Goal: Task Accomplishment & Management: Complete application form

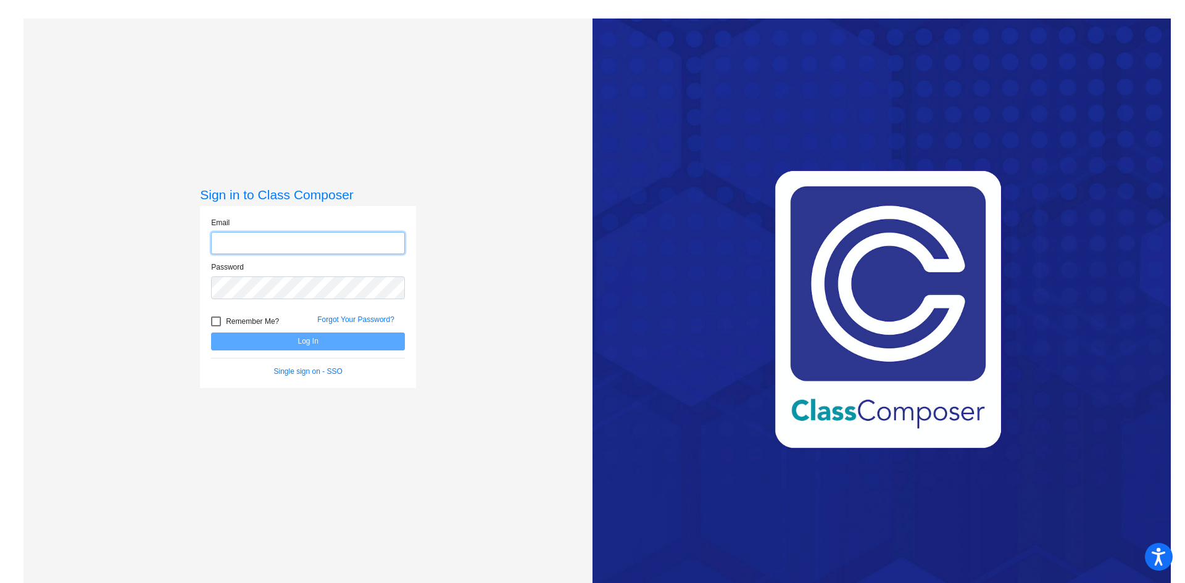
click at [256, 244] on input "email" at bounding box center [308, 243] width 194 height 23
type input "[EMAIL_ADDRESS][DOMAIN_NAME]"
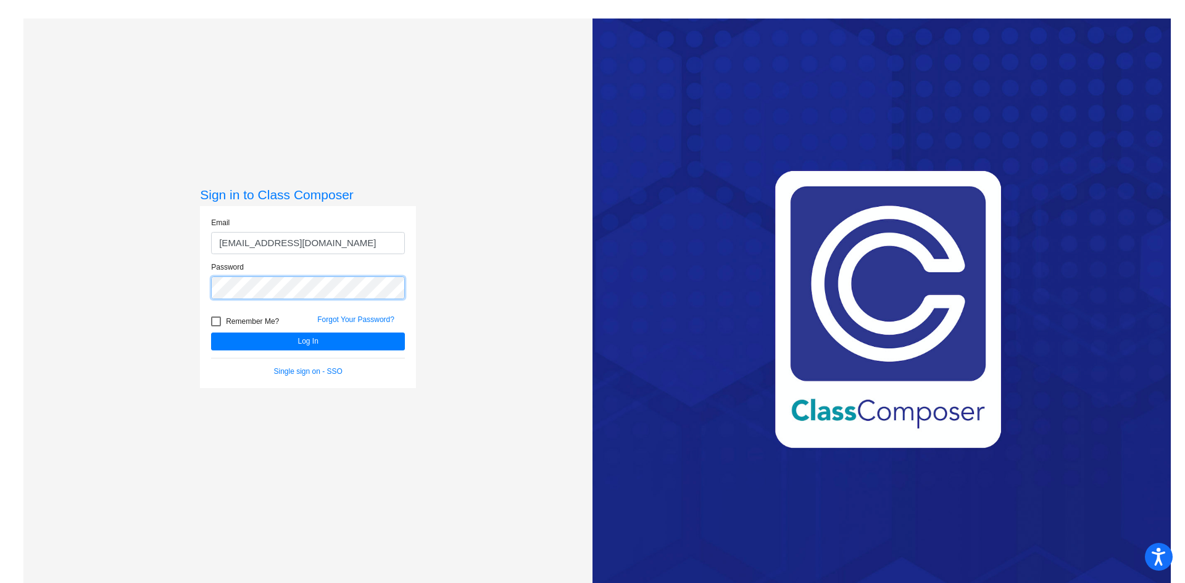
click at [211, 333] on button "Log In" at bounding box center [308, 342] width 194 height 18
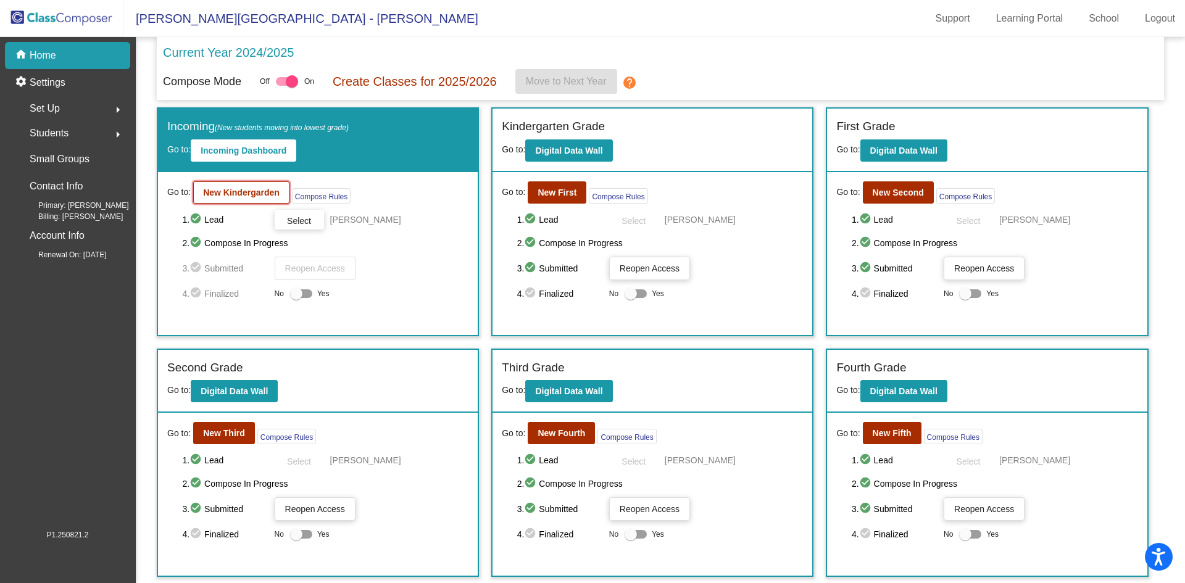
click at [263, 189] on b "New Kindergarden" at bounding box center [241, 193] width 77 height 10
click at [565, 196] on b "New First" at bounding box center [557, 193] width 39 height 10
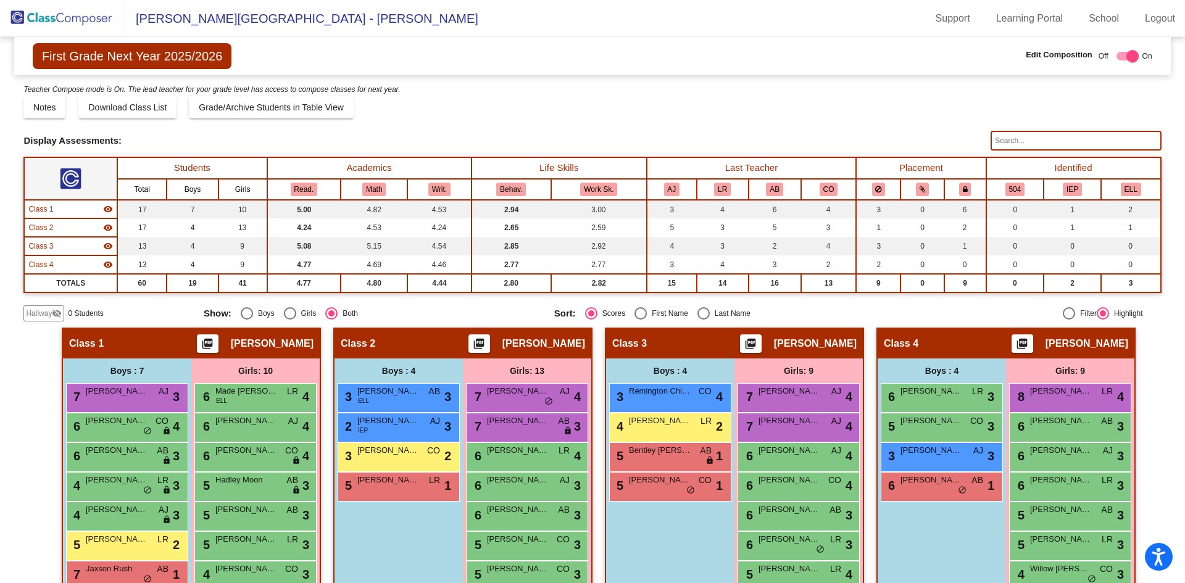
click at [51, 315] on span "Hallway" at bounding box center [39, 313] width 26 height 11
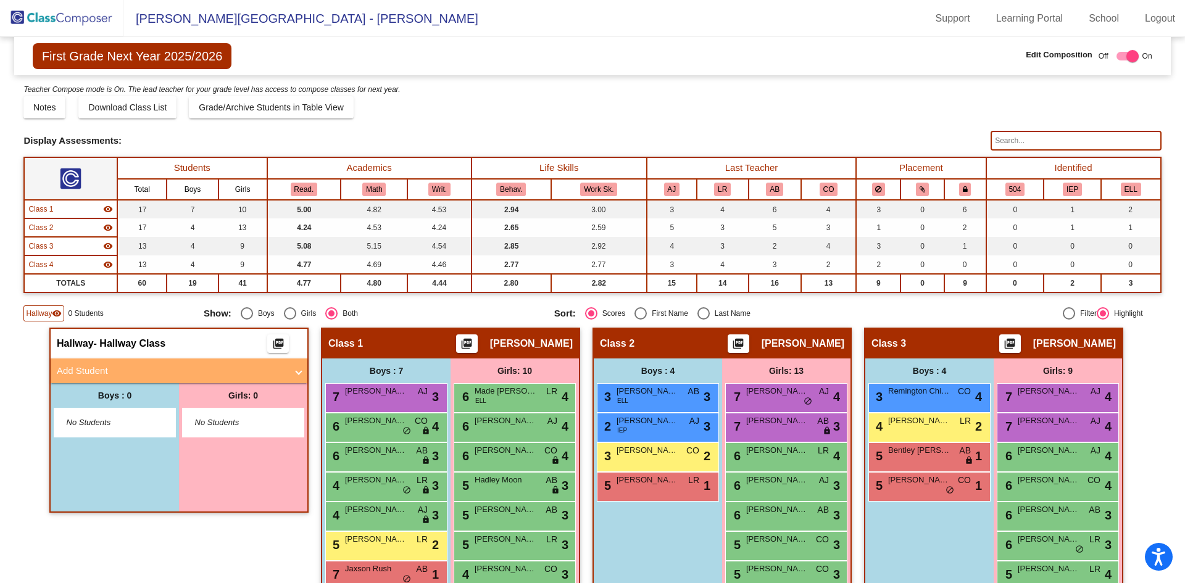
click at [117, 376] on mat-panel-title "Add Student" at bounding box center [172, 371] width 230 height 14
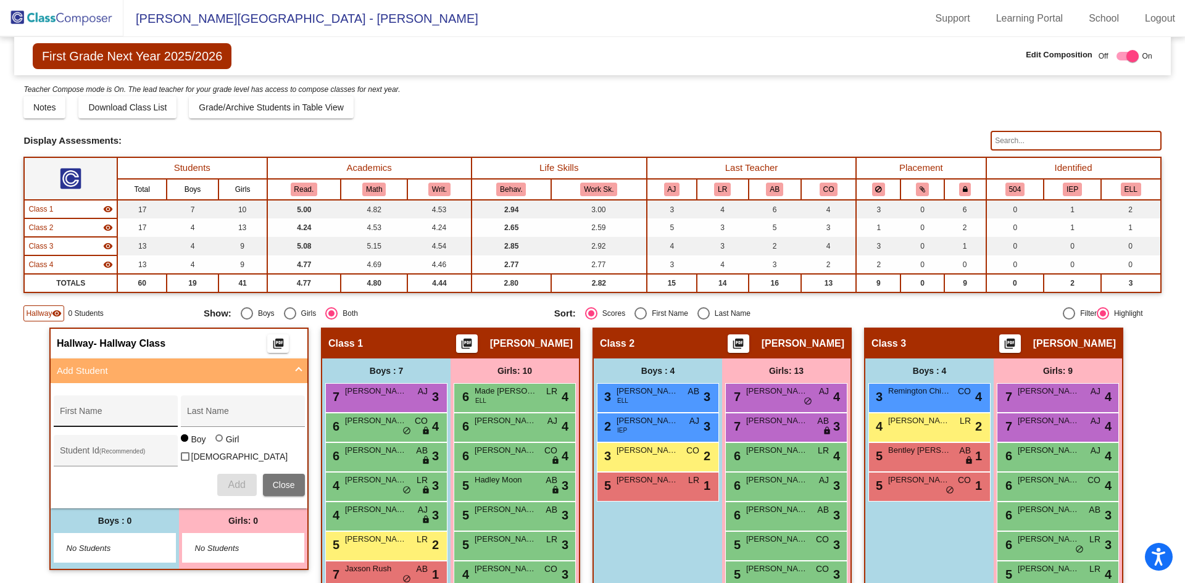
click at [120, 410] on div "First Name" at bounding box center [115, 414] width 111 height 25
type input "Remington"
type input "[PERSON_NAME]"
click at [217, 442] on div at bounding box center [218, 437] width 7 height 7
click at [220, 445] on input "Girl" at bounding box center [220, 444] width 1 height 1
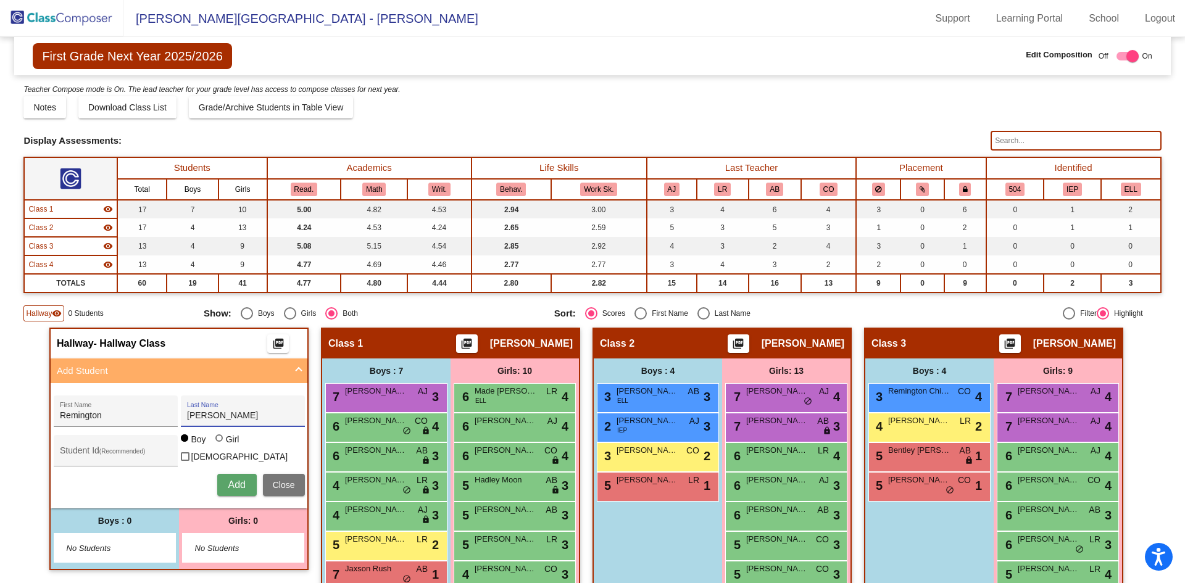
radio input "true"
click at [243, 483] on button "Add" at bounding box center [236, 485] width 39 height 22
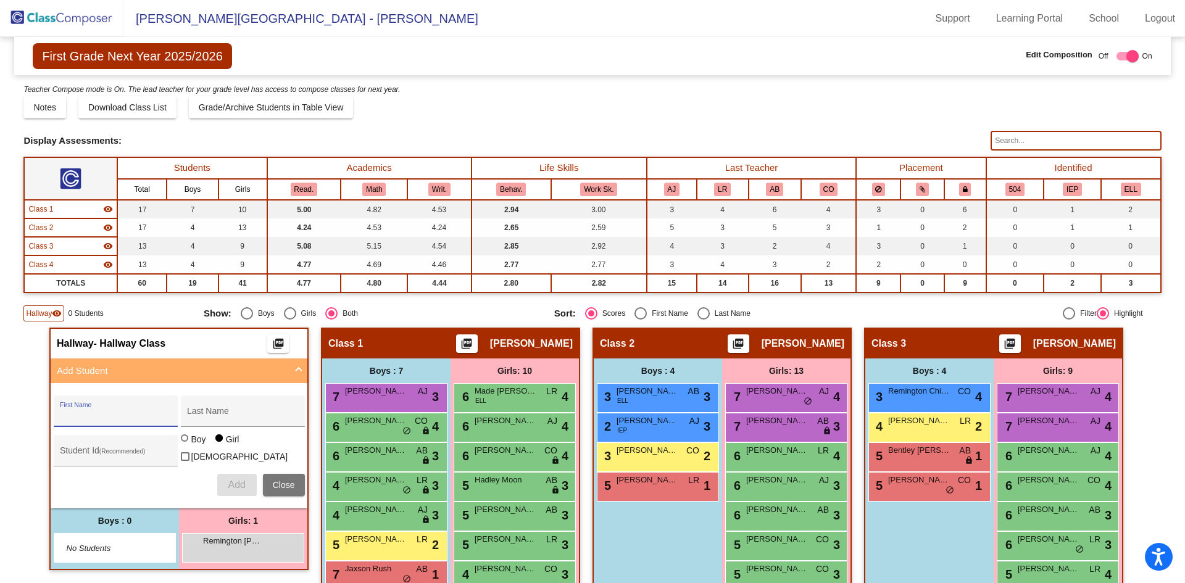
click at [93, 407] on div "First Name" at bounding box center [115, 414] width 111 height 25
type input "[PERSON_NAME]"
click at [183, 442] on div at bounding box center [184, 437] width 7 height 7
click at [185, 445] on input "Boy" at bounding box center [185, 444] width 1 height 1
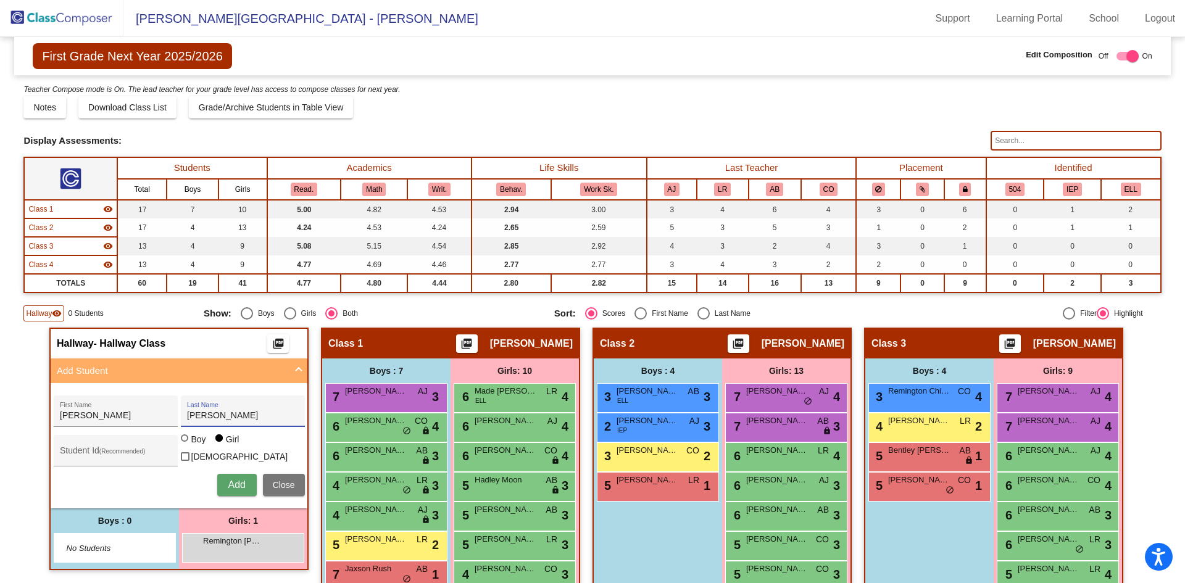
radio input "true"
click at [235, 480] on span "Add" at bounding box center [236, 485] width 17 height 10
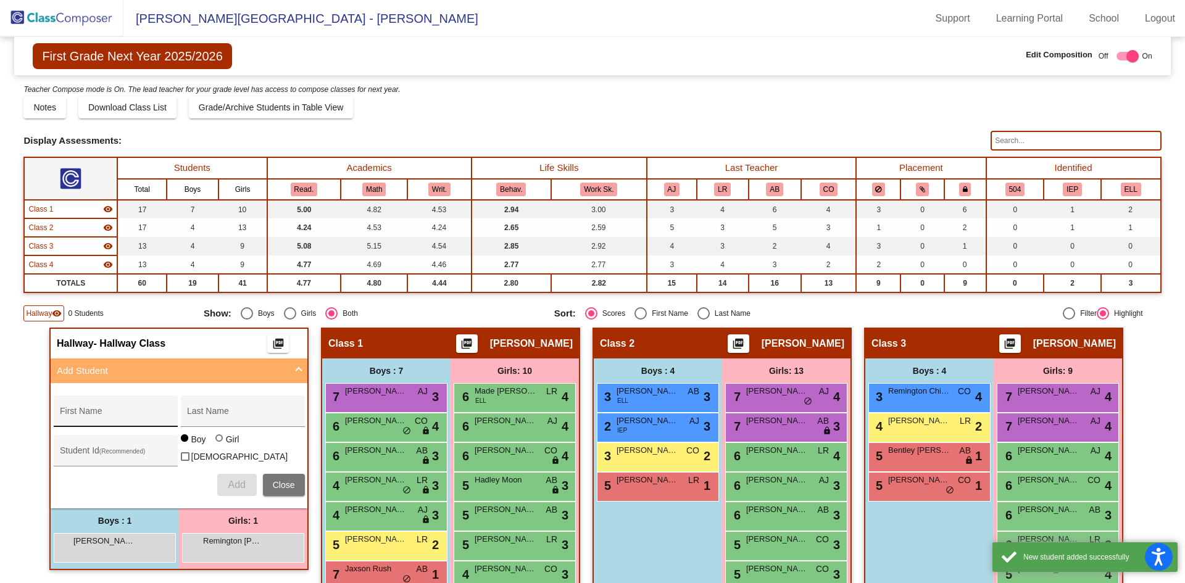
click at [91, 407] on div "First Name" at bounding box center [115, 414] width 111 height 25
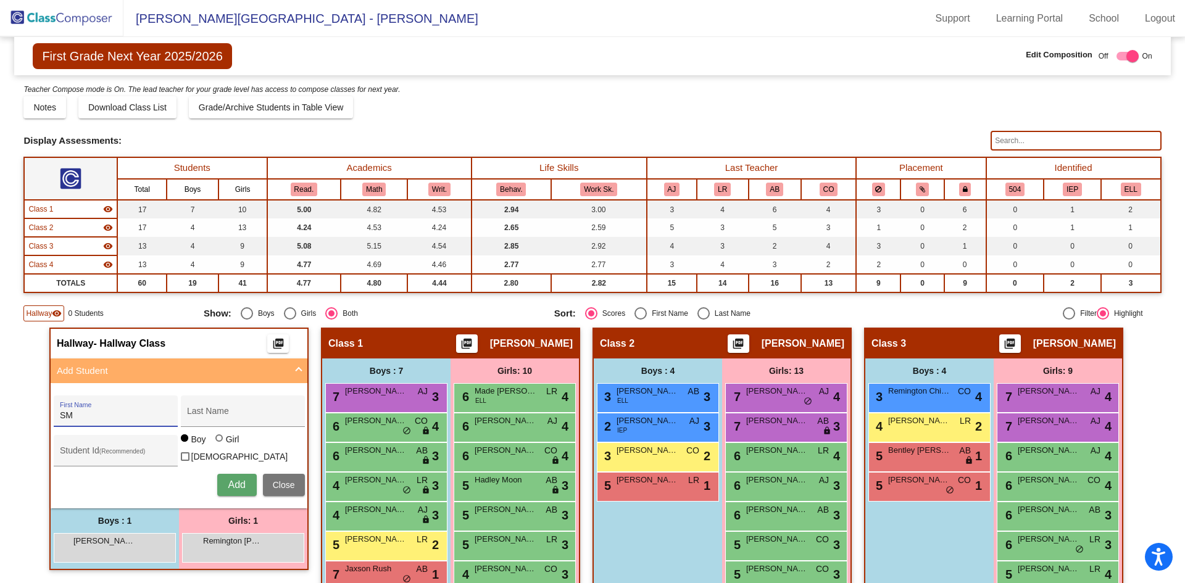
type input "S"
type input "[PERSON_NAME]"
click at [236, 483] on span "Add" at bounding box center [236, 485] width 17 height 10
click at [163, 412] on input "First Name" at bounding box center [115, 416] width 111 height 10
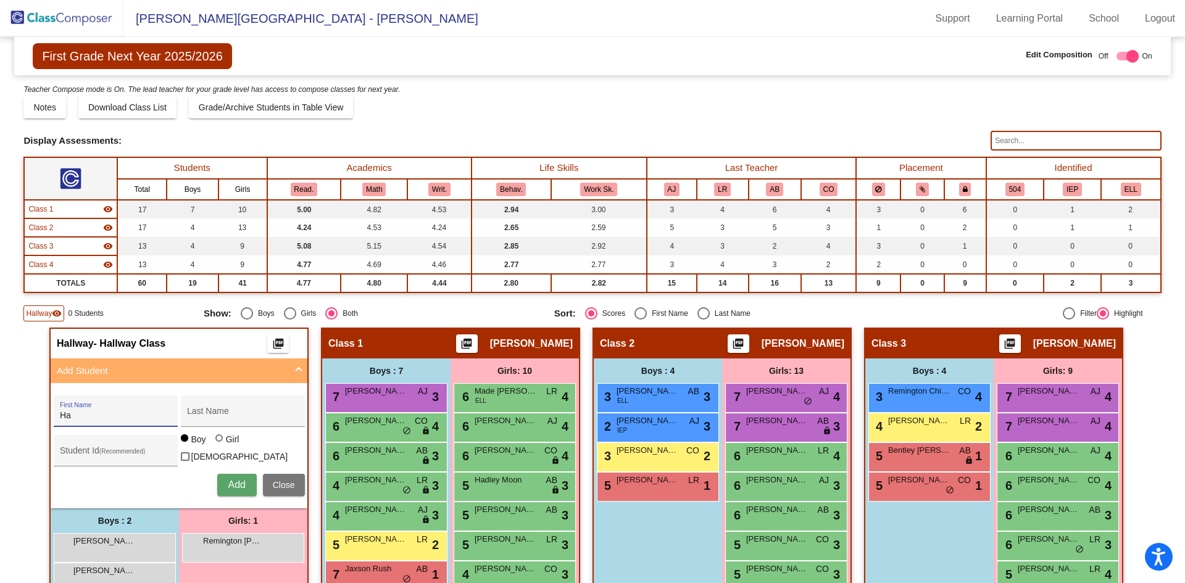
type input "H"
type input "[PERSON_NAME]"
click at [215, 442] on div at bounding box center [218, 437] width 7 height 7
click at [220, 445] on input "Girl" at bounding box center [220, 444] width 1 height 1
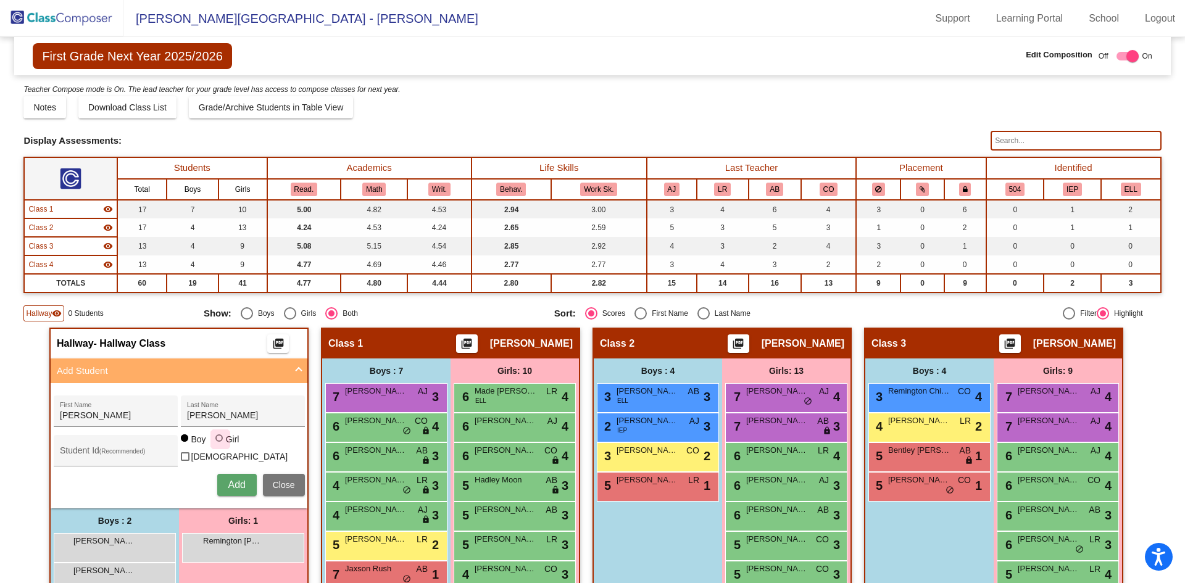
radio input "true"
click at [234, 476] on button "Add" at bounding box center [236, 485] width 39 height 22
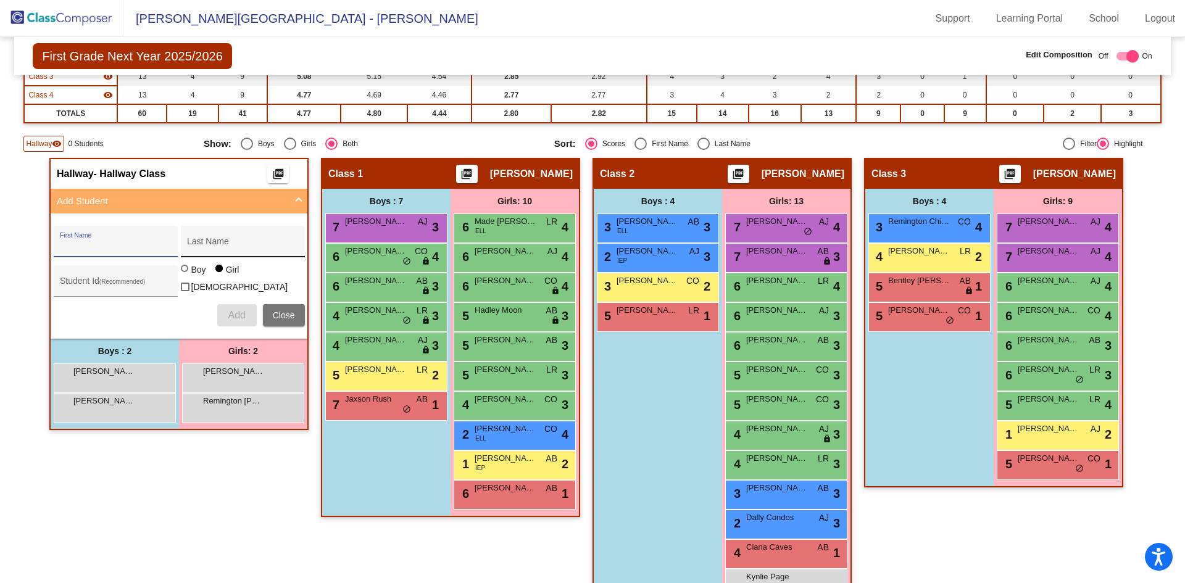
scroll to position [185, 0]
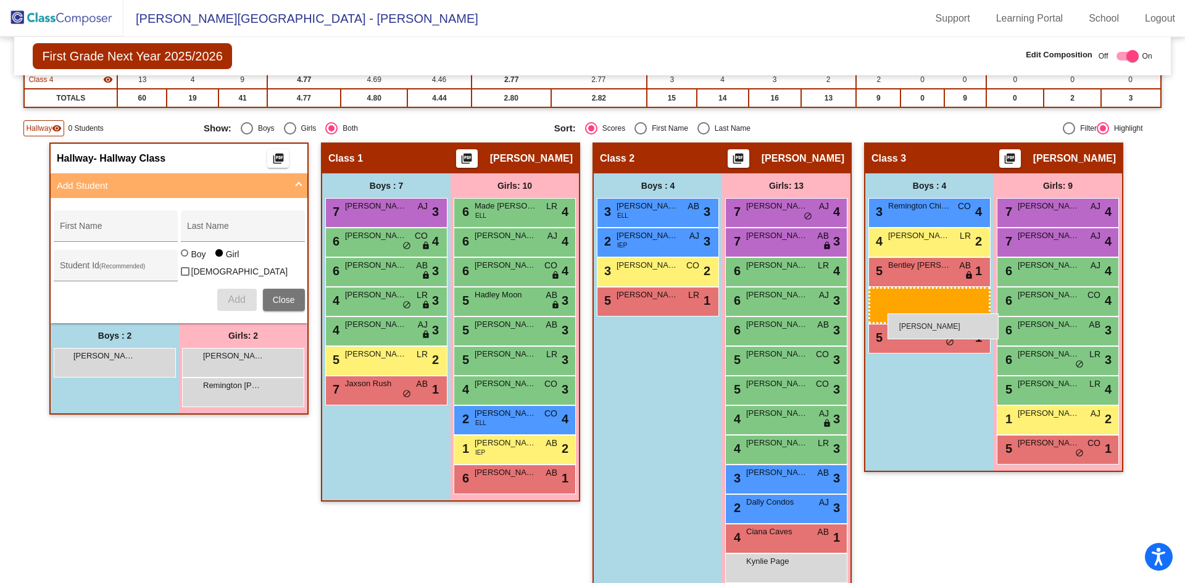
drag, startPoint x: 120, startPoint y: 360, endPoint x: 887, endPoint y: 314, distance: 769.1
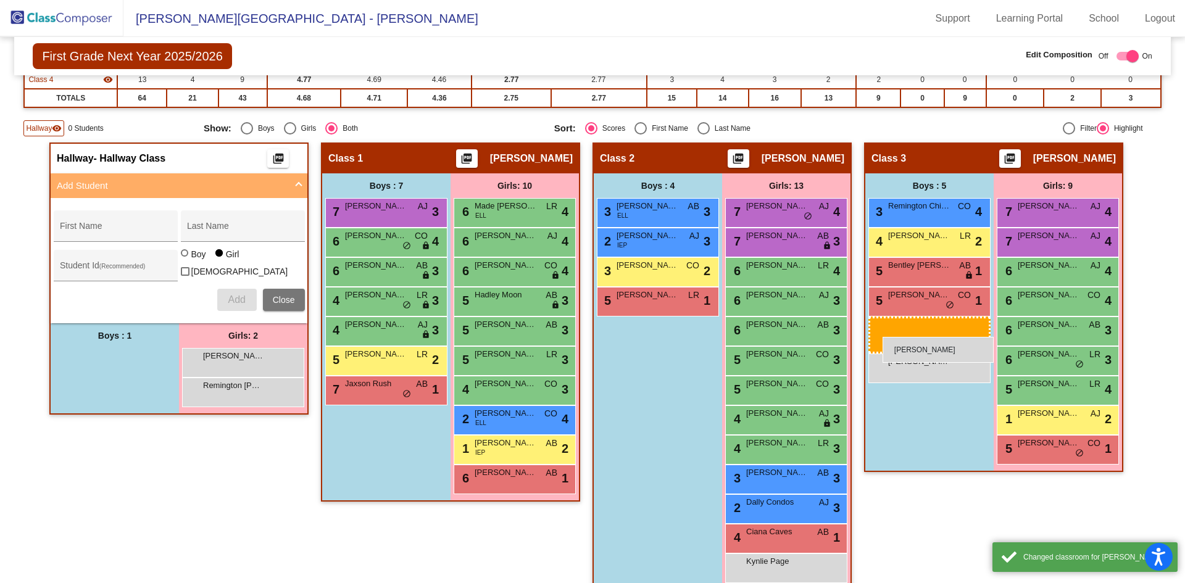
drag, startPoint x: 93, startPoint y: 364, endPoint x: 883, endPoint y: 337, distance: 789.8
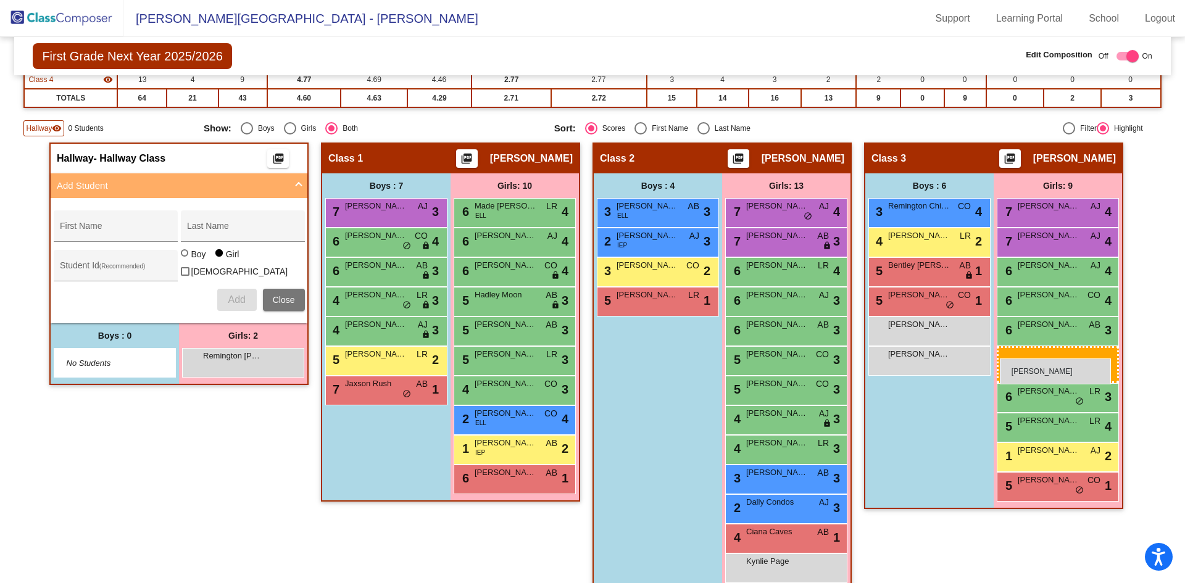
drag, startPoint x: 220, startPoint y: 361, endPoint x: 1000, endPoint y: 359, distance: 779.5
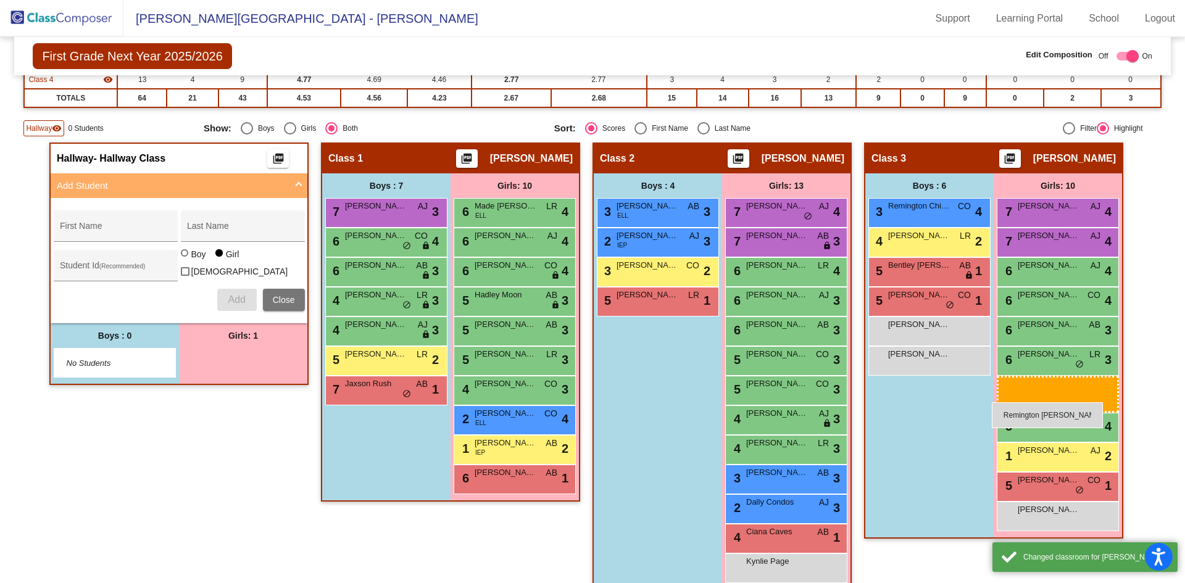
drag, startPoint x: 207, startPoint y: 362, endPoint x: 992, endPoint y: 402, distance: 786.0
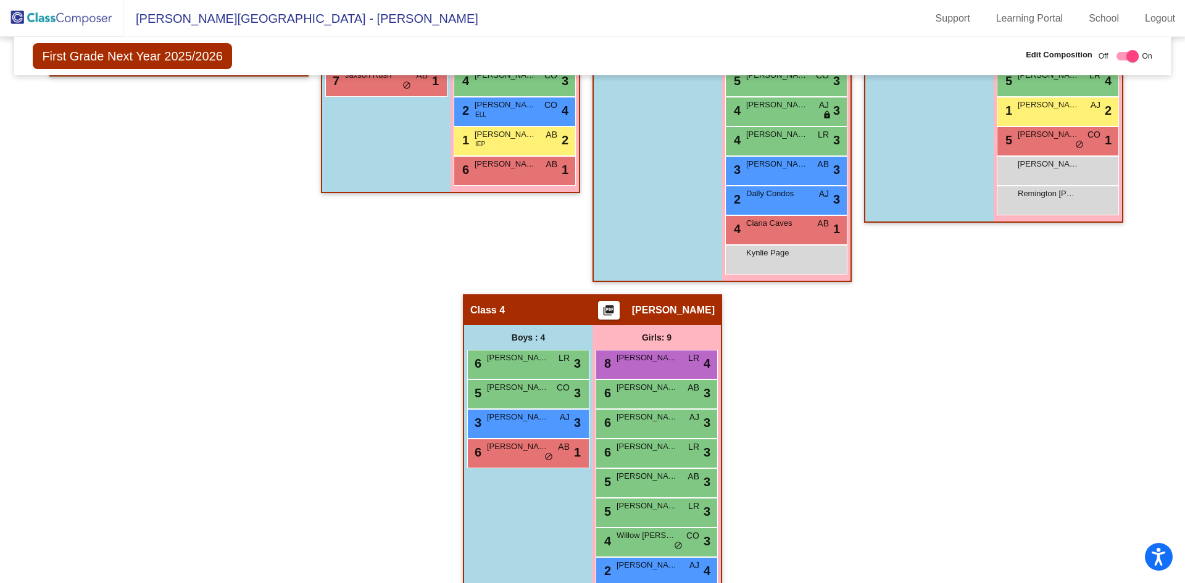
scroll to position [547, 0]
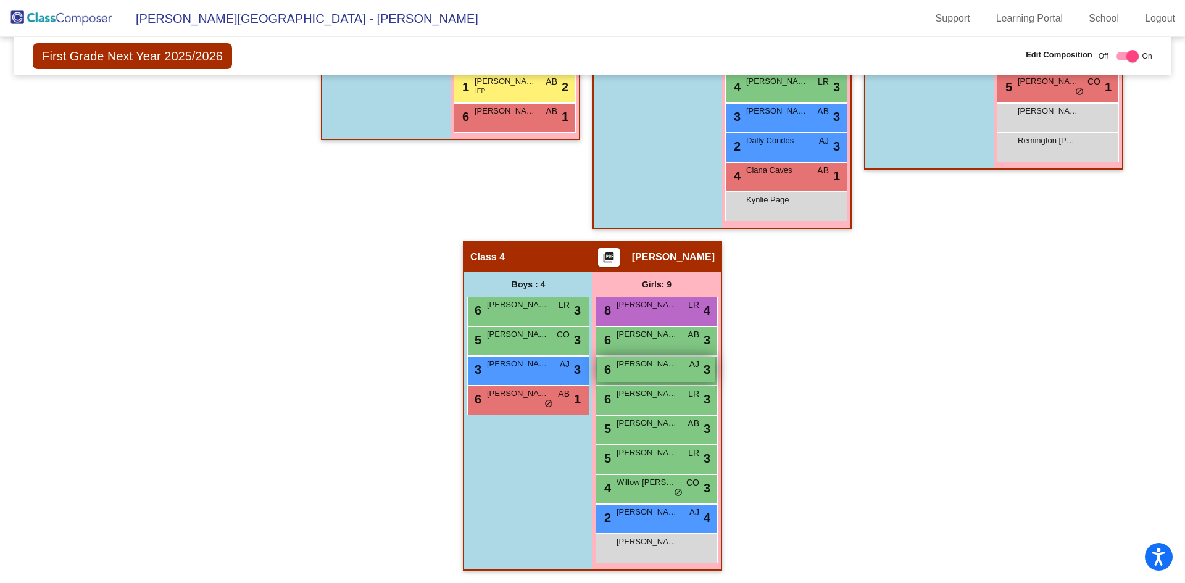
click at [663, 370] on span "[PERSON_NAME]" at bounding box center [648, 364] width 62 height 12
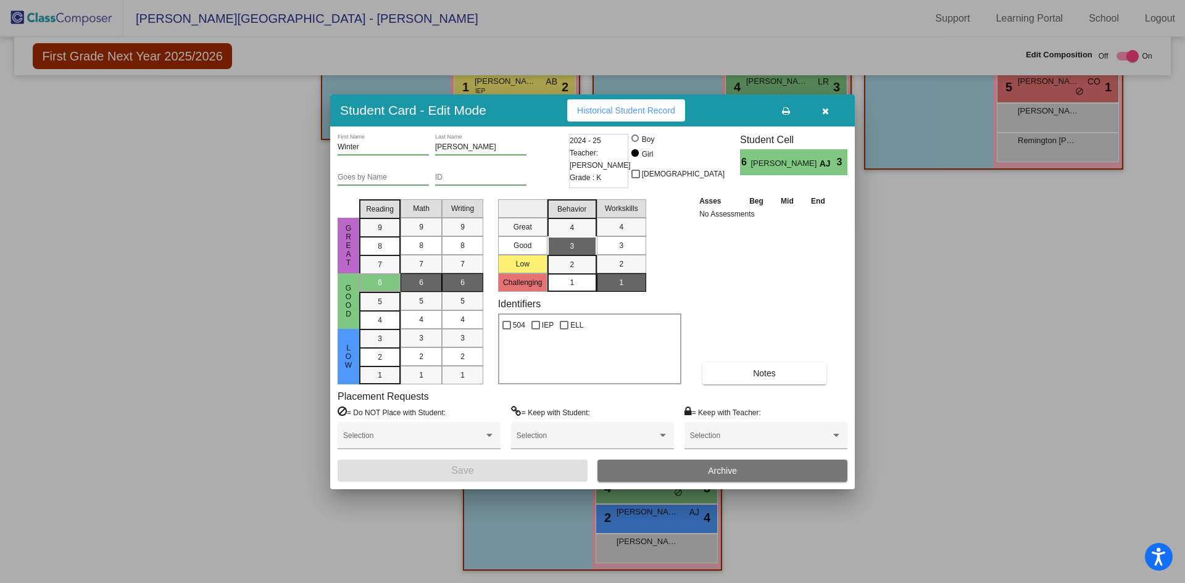
click at [692, 470] on button "Archive" at bounding box center [722, 471] width 250 height 22
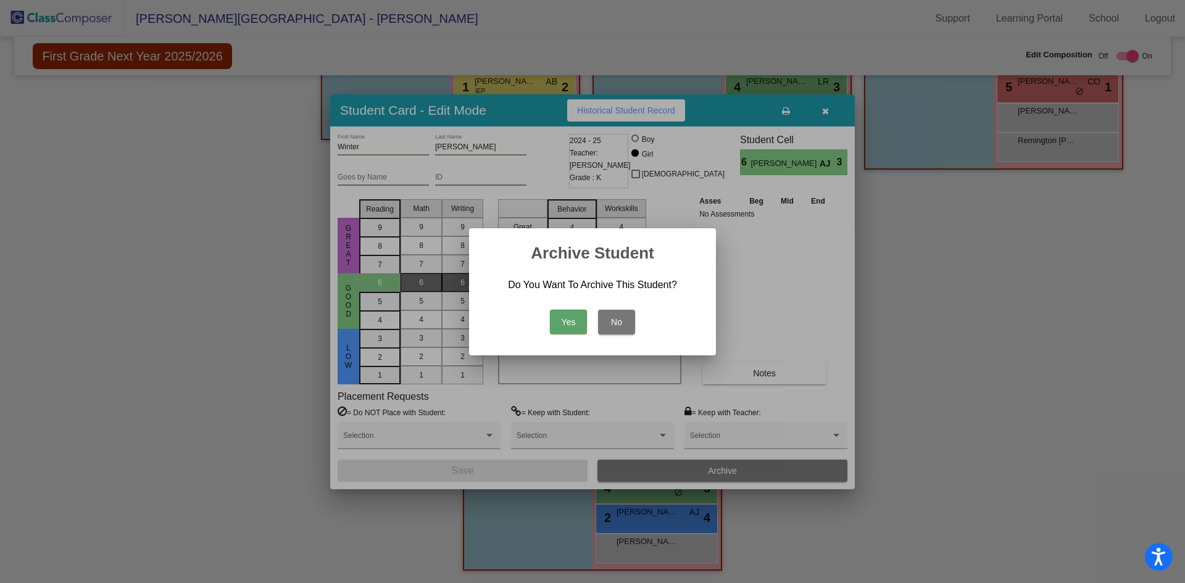
click at [566, 323] on button "Yes" at bounding box center [568, 322] width 37 height 25
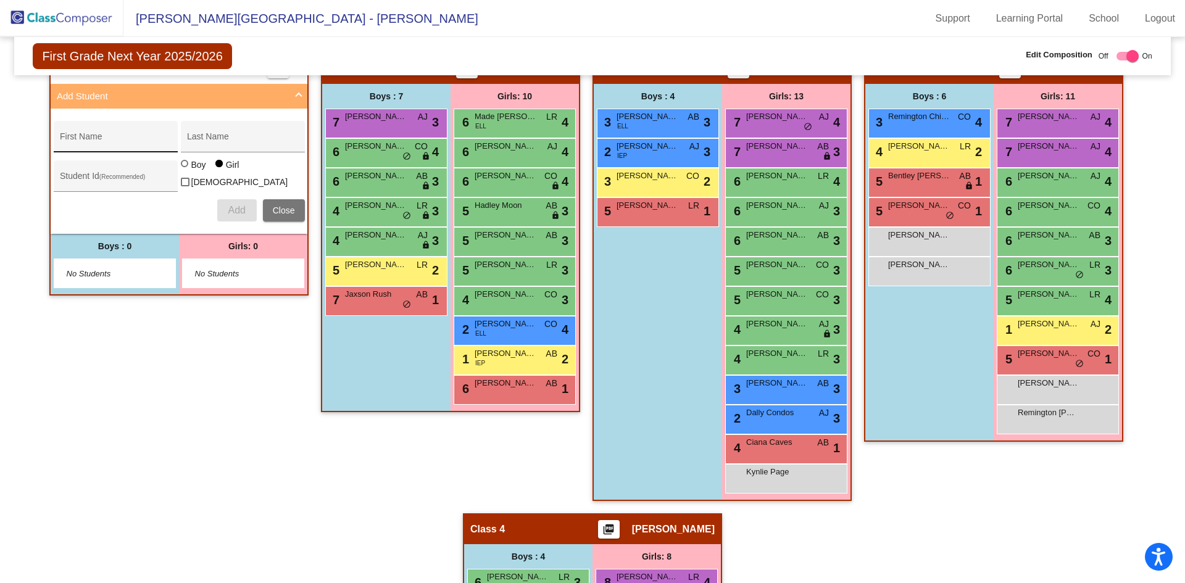
scroll to position [270, 0]
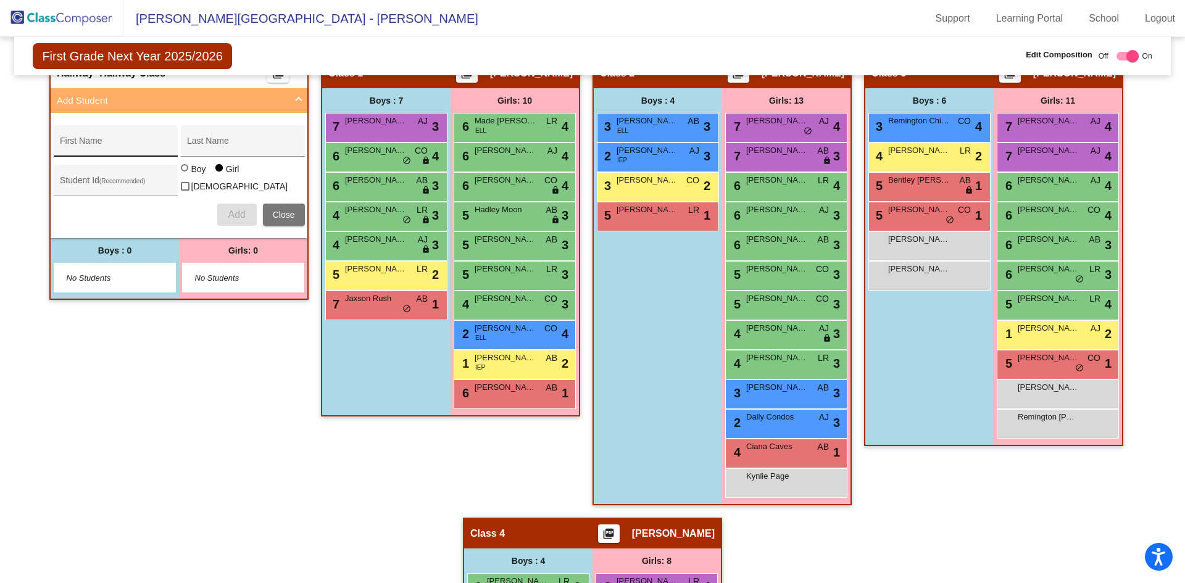
click at [141, 146] on input "First Name" at bounding box center [115, 146] width 111 height 10
type input "[GEOGRAPHIC_DATA]"
type input "Gorringe"
click at [230, 214] on span "Add" at bounding box center [236, 214] width 17 height 10
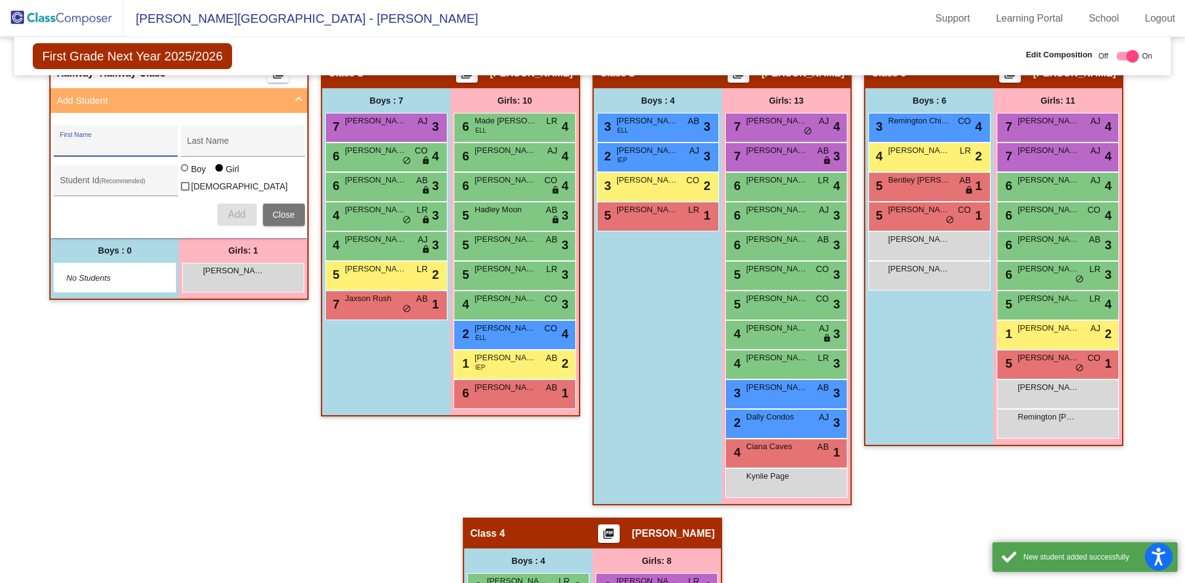
click at [133, 149] on input "First Name" at bounding box center [115, 146] width 111 height 10
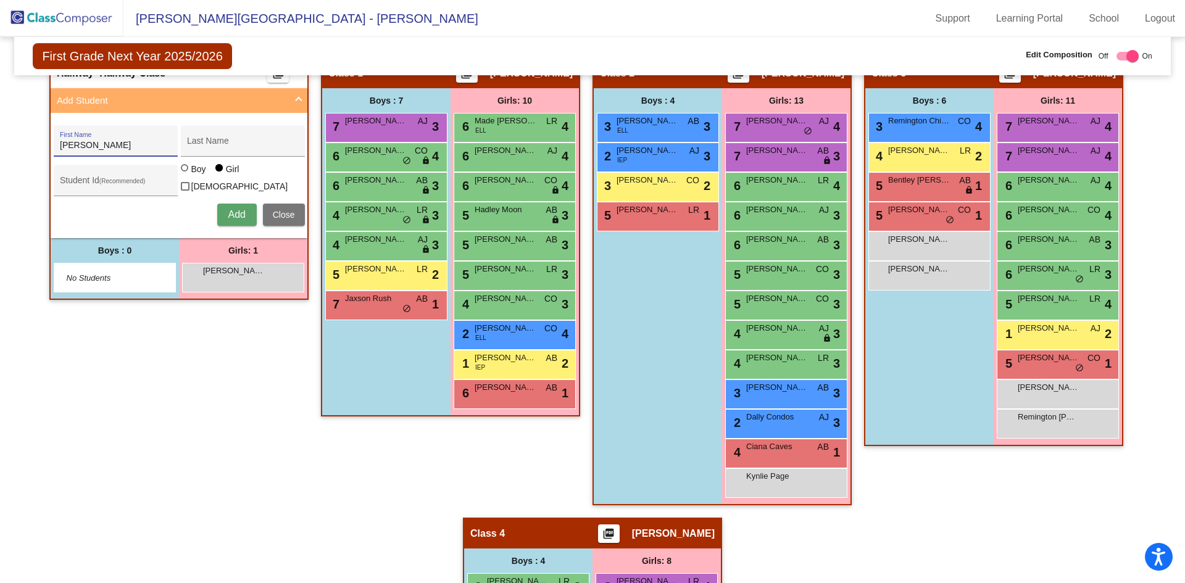
type input "[PERSON_NAME]"
click at [228, 214] on span "Add" at bounding box center [236, 214] width 17 height 10
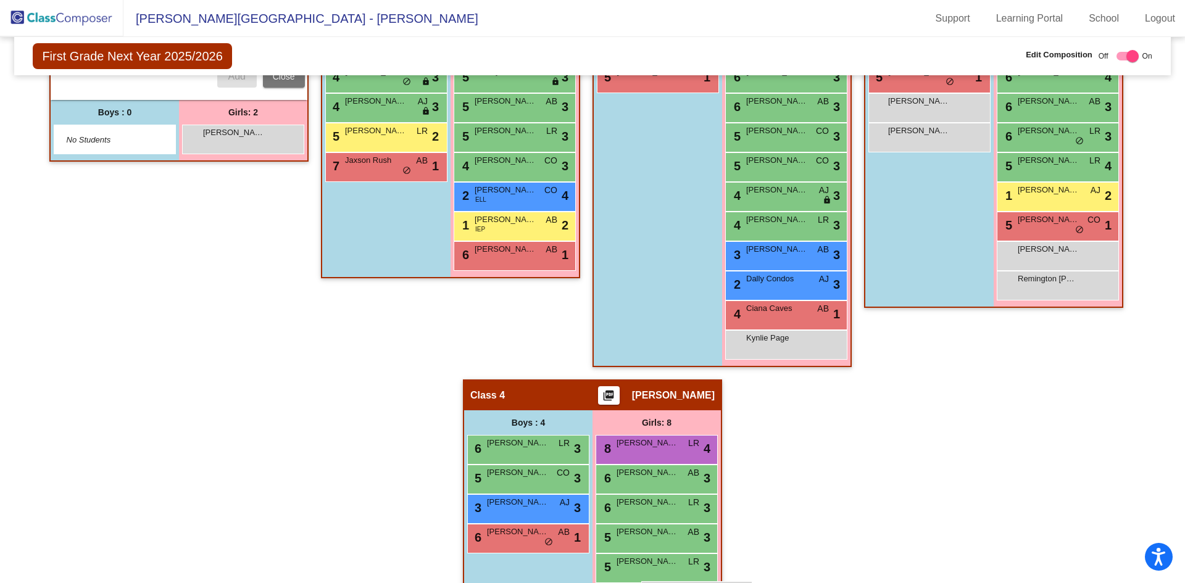
scroll to position [423, 0]
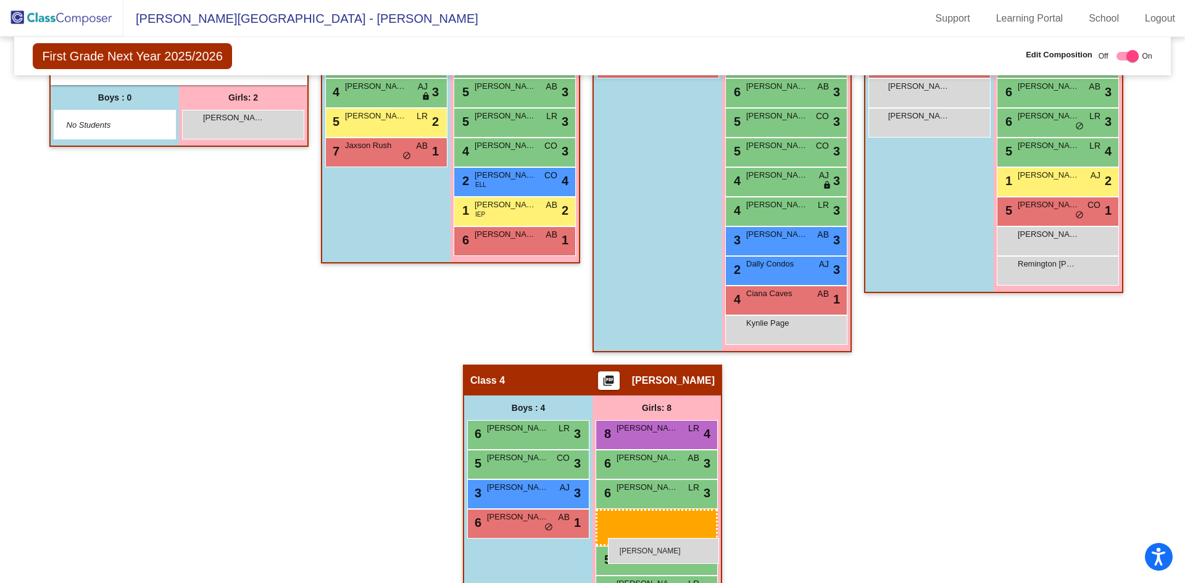
drag, startPoint x: 217, startPoint y: 144, endPoint x: 608, endPoint y: 536, distance: 553.3
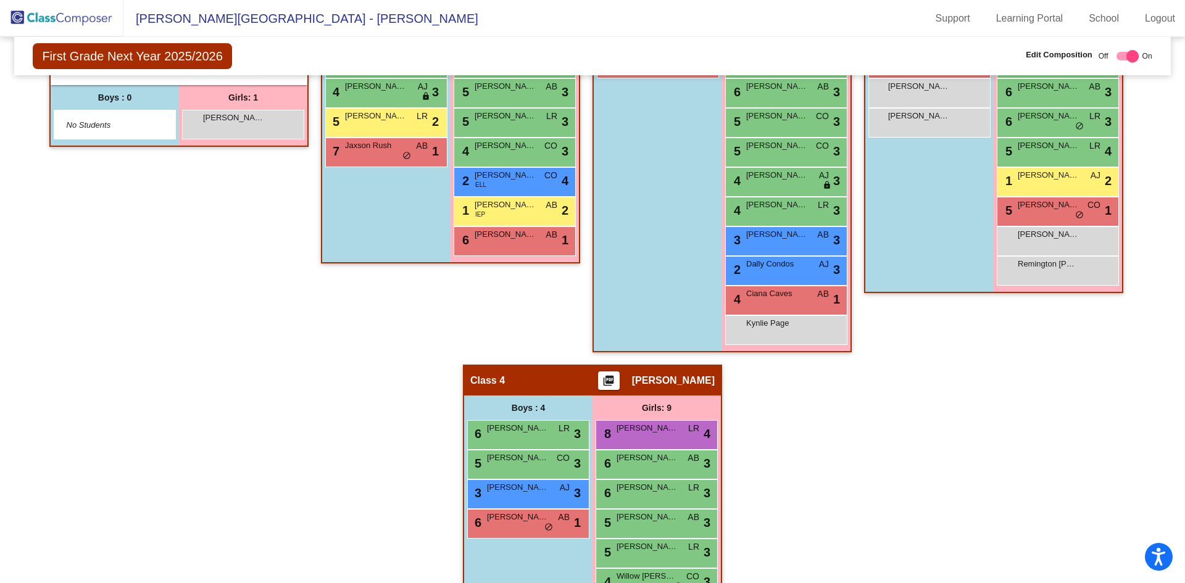
drag, startPoint x: 320, startPoint y: 378, endPoint x: 320, endPoint y: 518, distance: 140.1
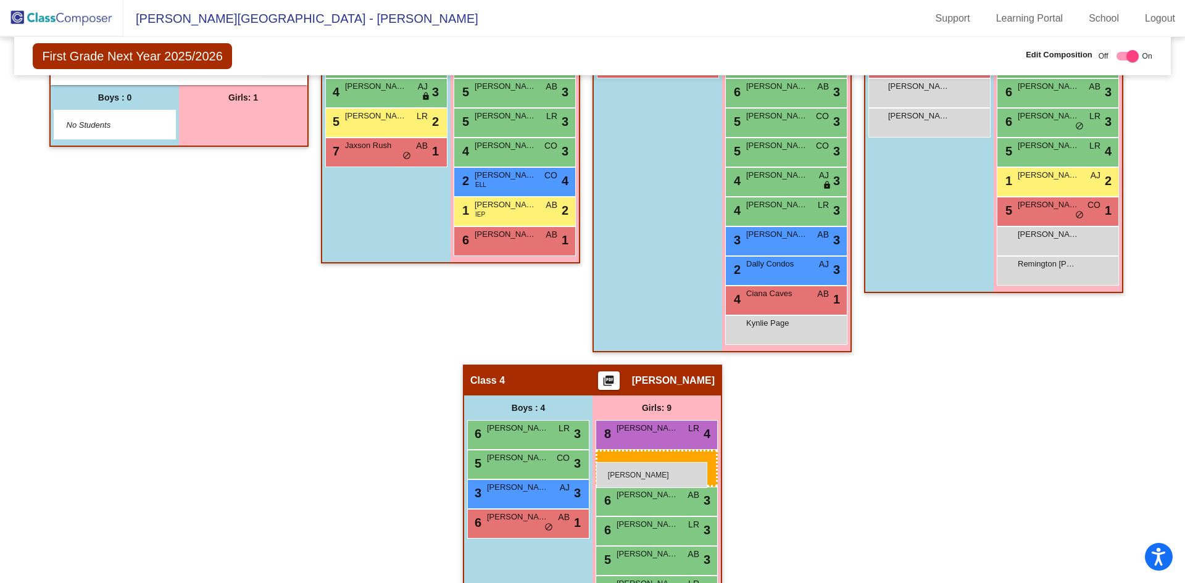
drag, startPoint x: 228, startPoint y: 122, endPoint x: 596, endPoint y: 462, distance: 501.8
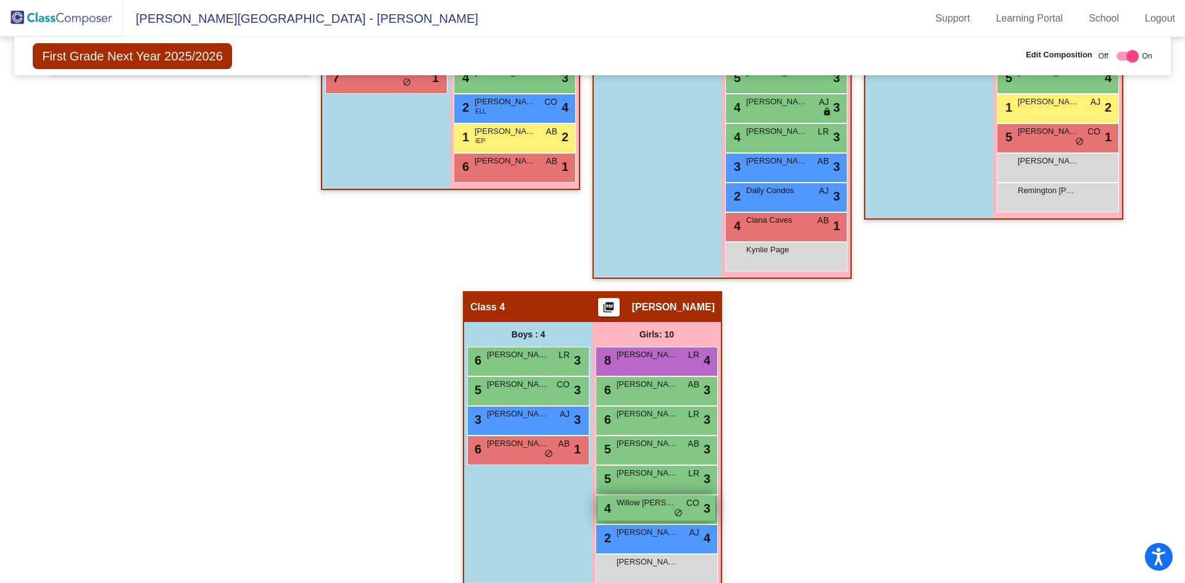
scroll to position [576, 0]
